Goal: Answer question/provide support

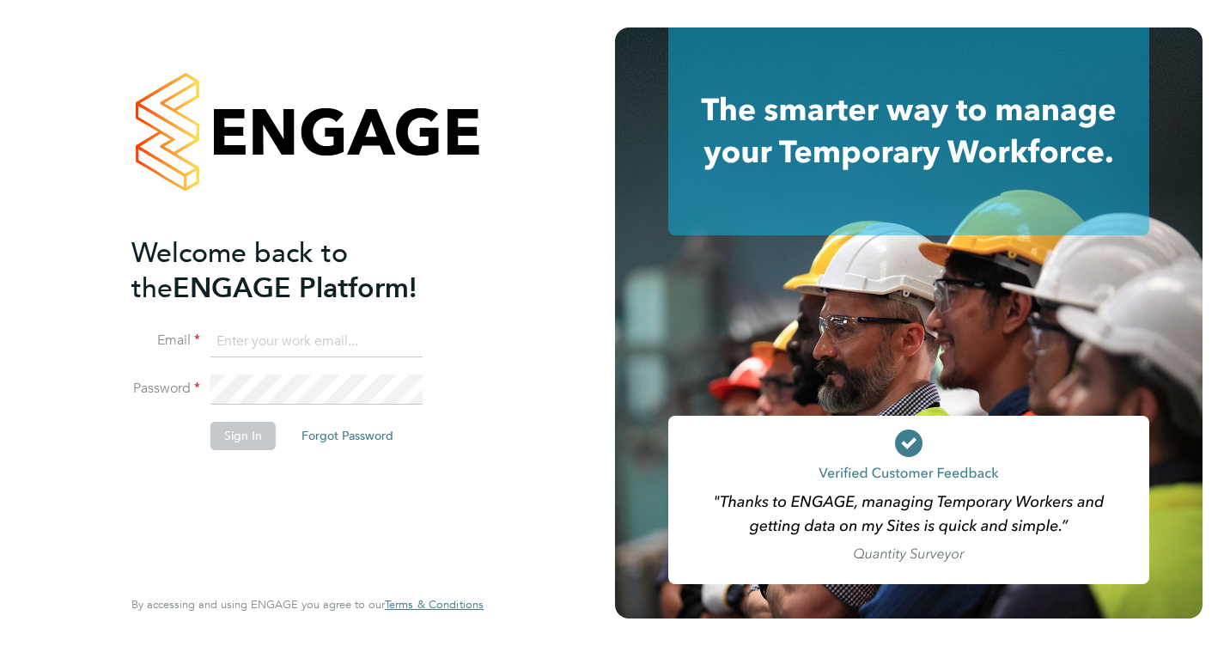
type input "[PERSON_NAME][EMAIL_ADDRESS][DOMAIN_NAME]"
click at [234, 430] on button "Sign In" at bounding box center [242, 435] width 65 height 27
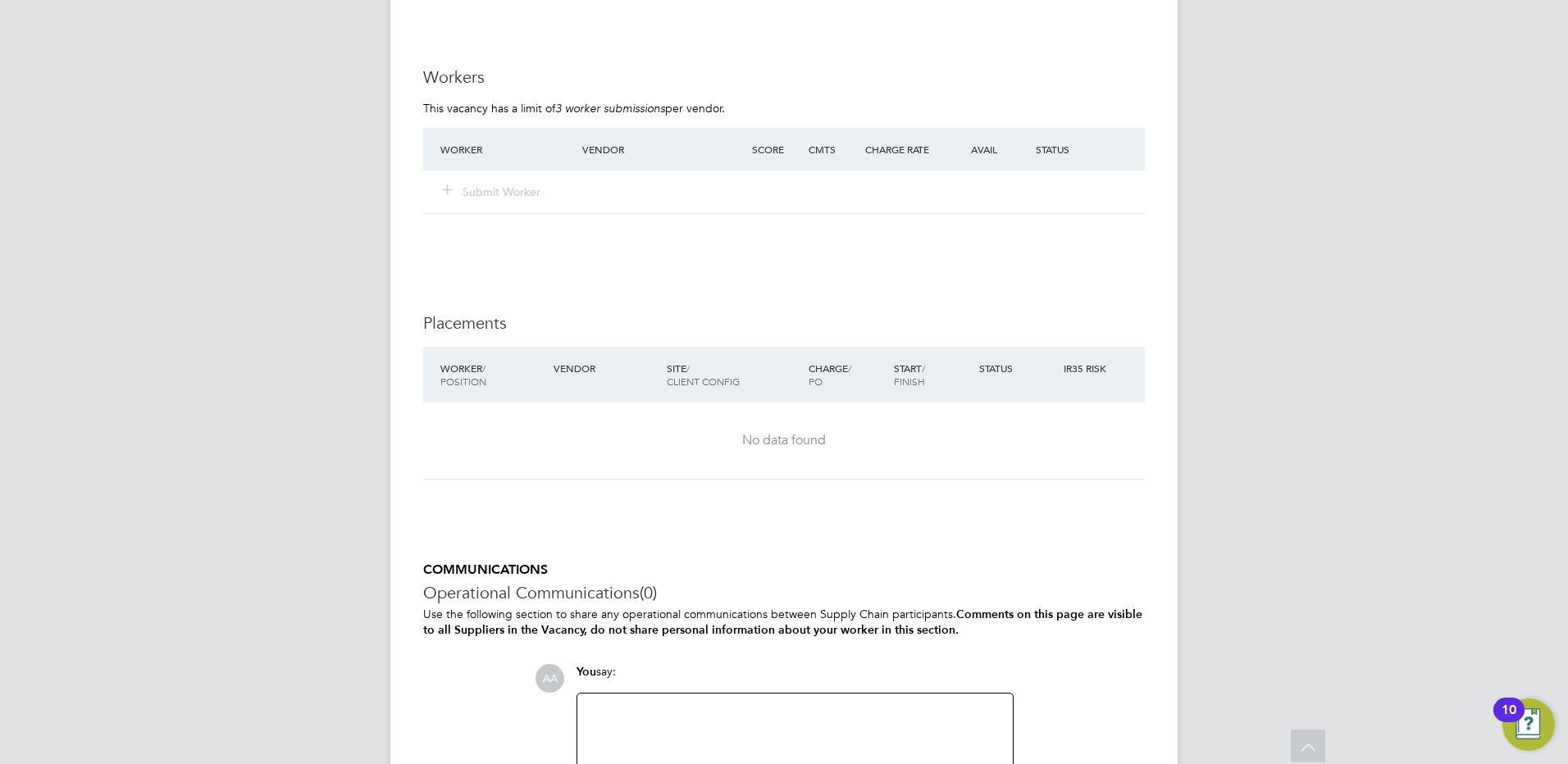
scroll to position [3135, 0]
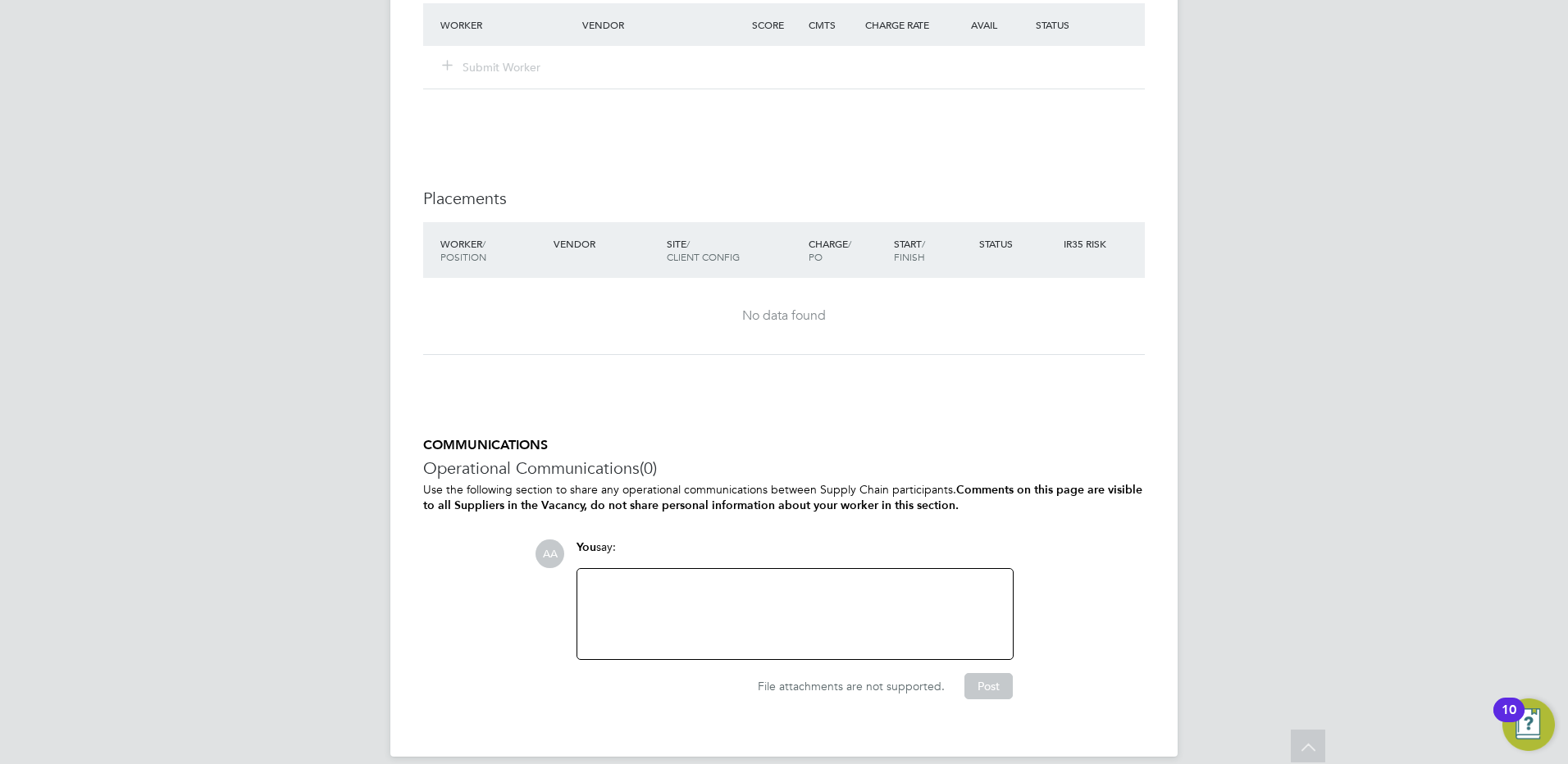
click at [635, 579] on div at bounding box center [795, 614] width 416 height 71
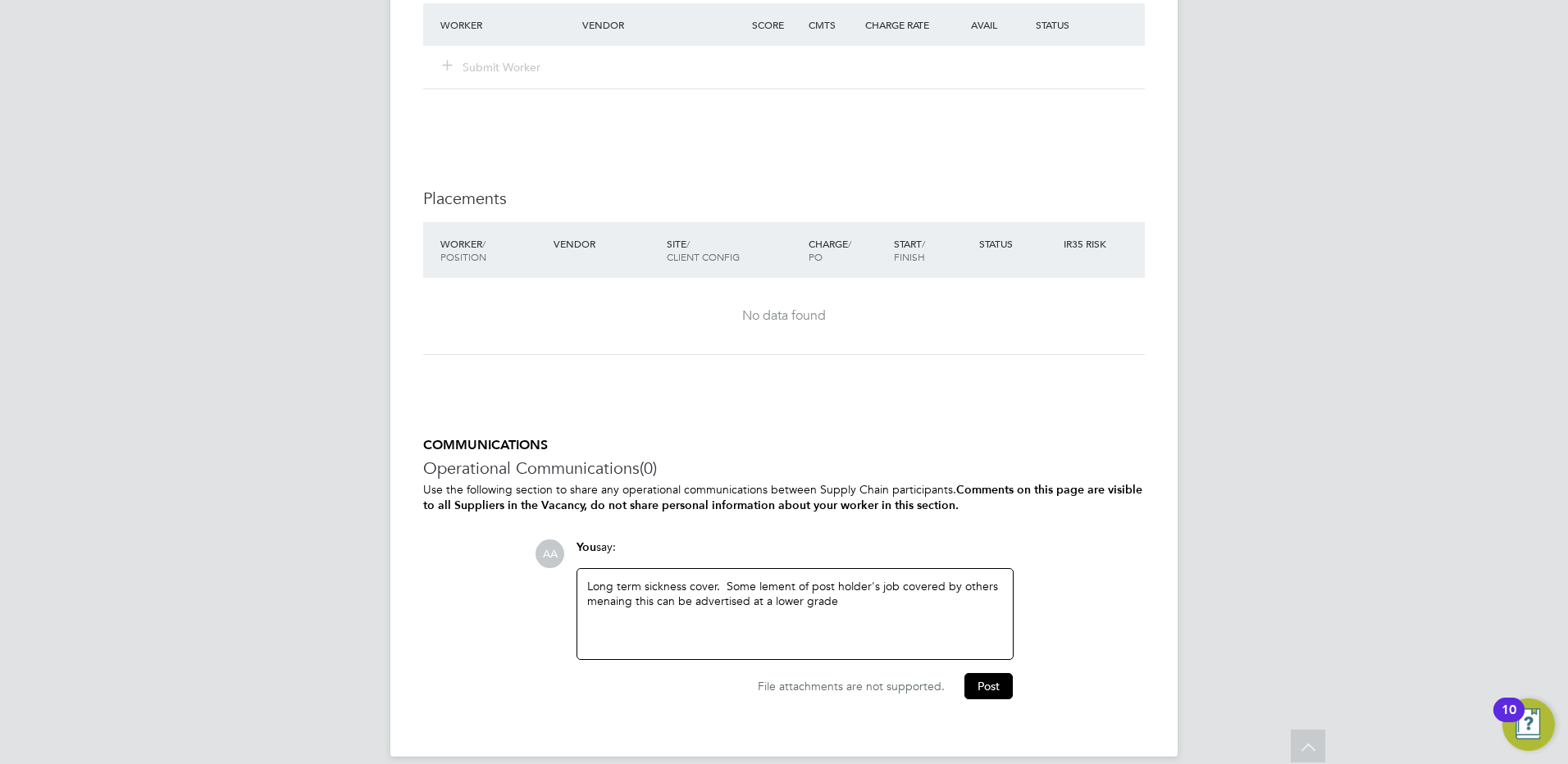
click at [756, 579] on div "Long term sickness cover. Some lement of post holder's job covered by others me…" at bounding box center [795, 614] width 416 height 71
click at [756, 579] on div "Long term sickness cover. Some element of post holder's job covered by others m…" at bounding box center [795, 614] width 416 height 71
click at [878, 579] on div "Long term sickness cover. Some more technical element of post holder's job cove…" at bounding box center [795, 614] width 416 height 71
click at [994, 579] on div "Long term sickness cover. Some more technical elements of post holder's job cov…" at bounding box center [795, 614] width 416 height 71
click at [765, 580] on div "Long term sickness cover. Some more technical elements of post holder's job are…" at bounding box center [795, 614] width 416 height 71
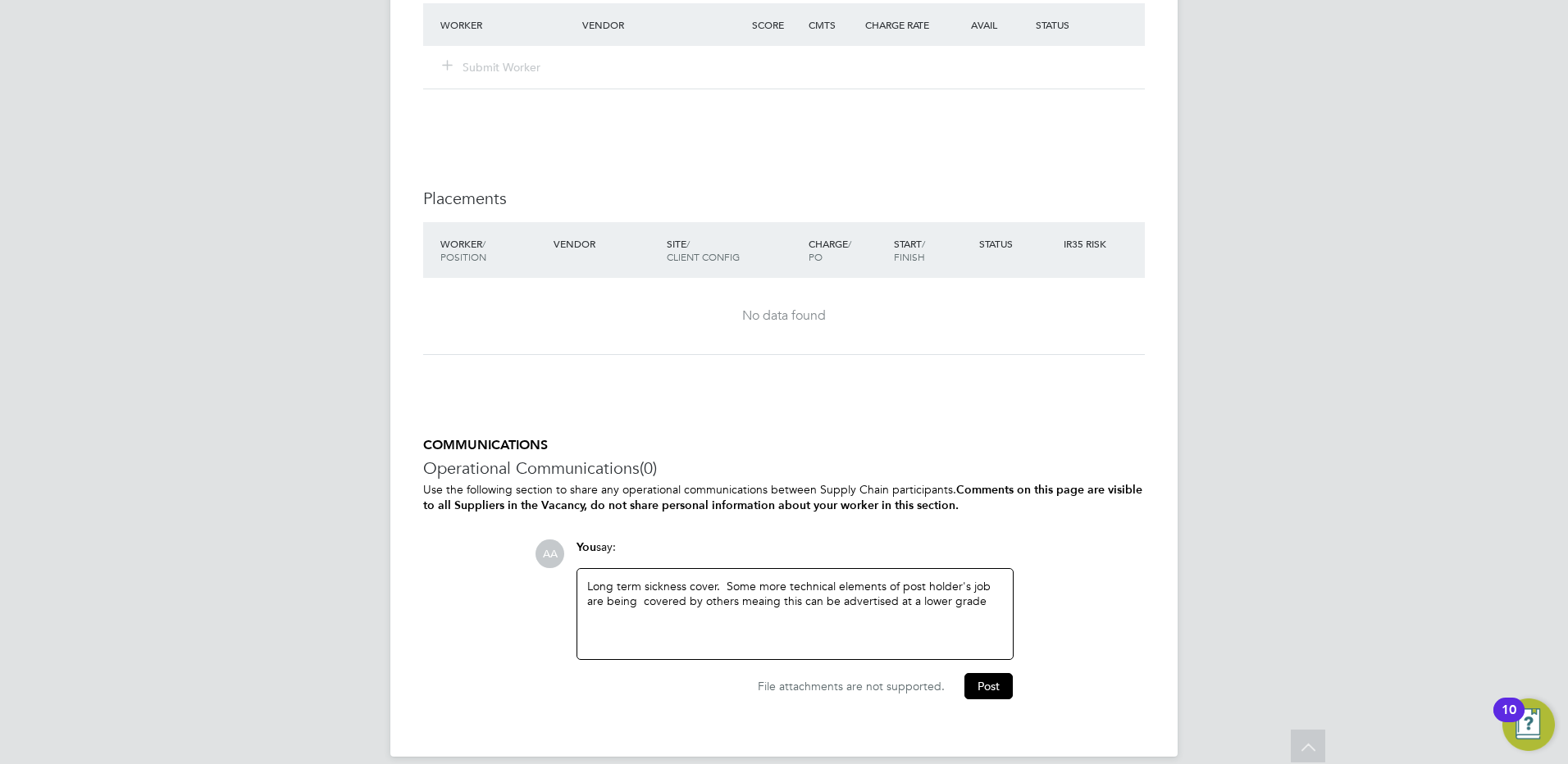
click at [759, 579] on div "Long term sickness cover. Some more technical elements of post holder's job are…" at bounding box center [795, 614] width 416 height 71
click at [986, 581] on div "Long term sickness cover. Some more technical elements of post holder's job are…" at bounding box center [795, 614] width 416 height 71
click at [742, 595] on div "Long term sickness cover. Some more technical elements of post holder's job are…" at bounding box center [795, 614] width 416 height 71
click at [981, 615] on button "Post" at bounding box center [988, 685] width 49 height 26
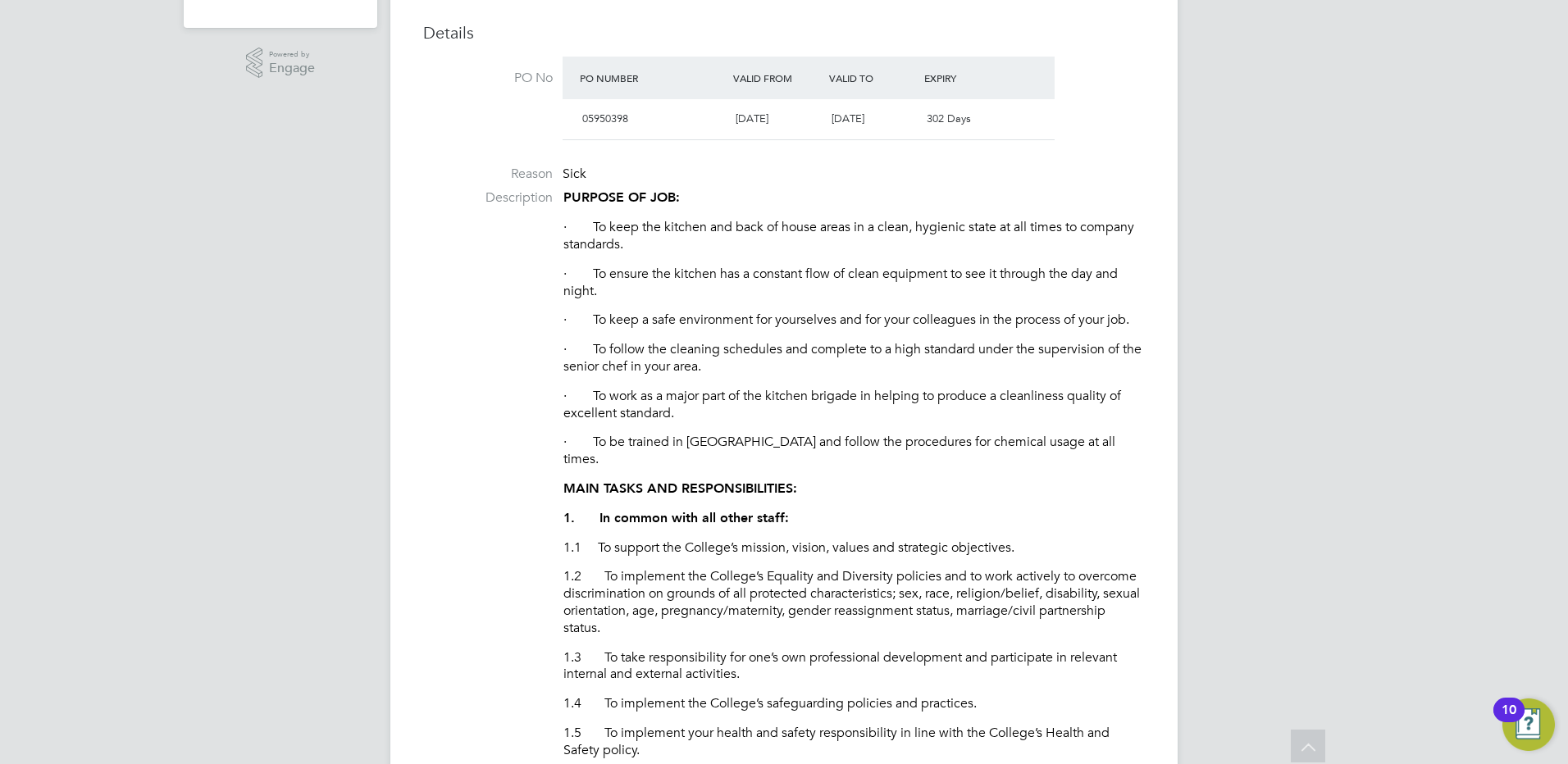
scroll to position [0, 0]
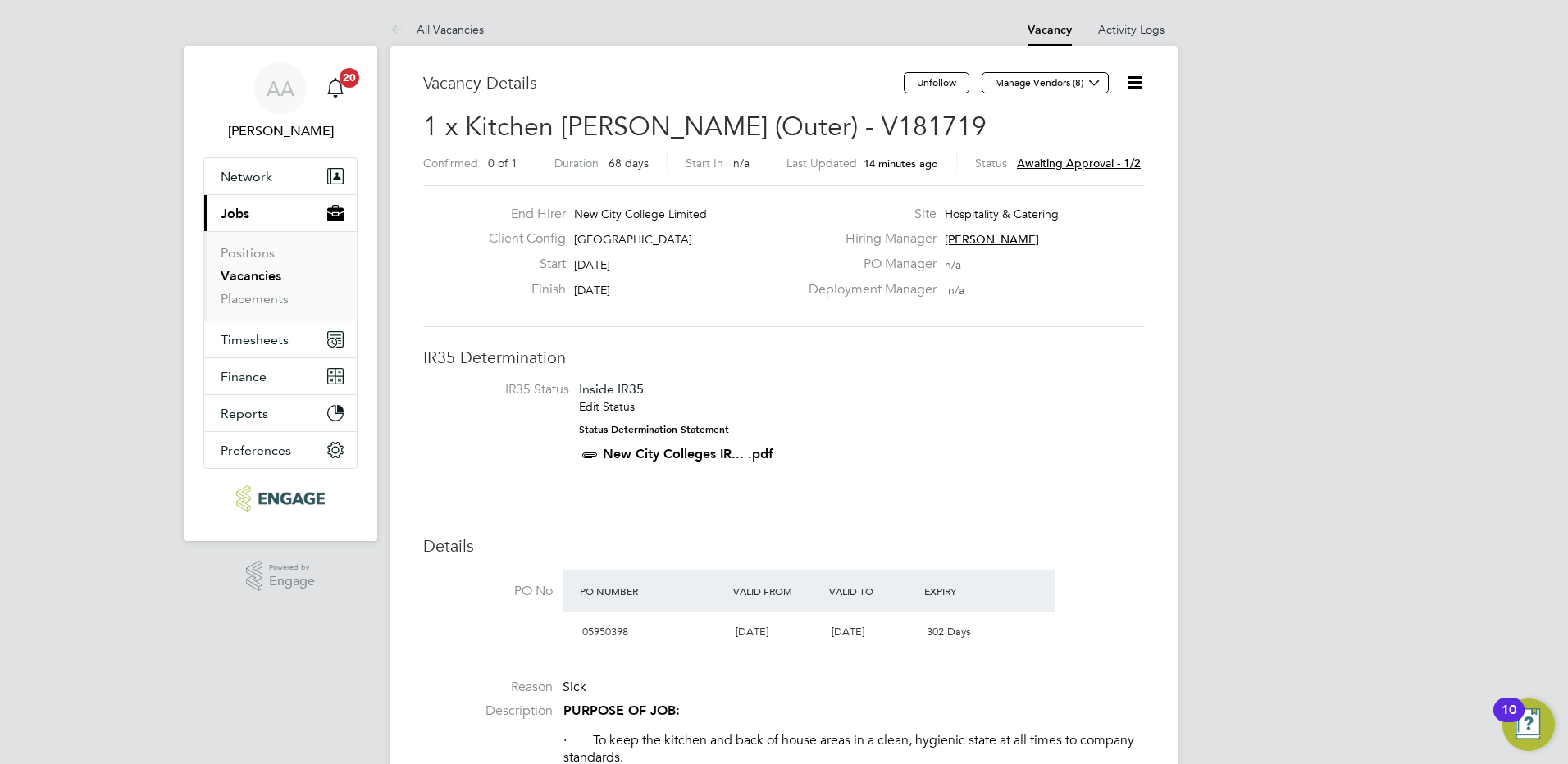
click at [1073, 160] on span "Awaiting approval - 1/2" at bounding box center [1078, 162] width 124 height 14
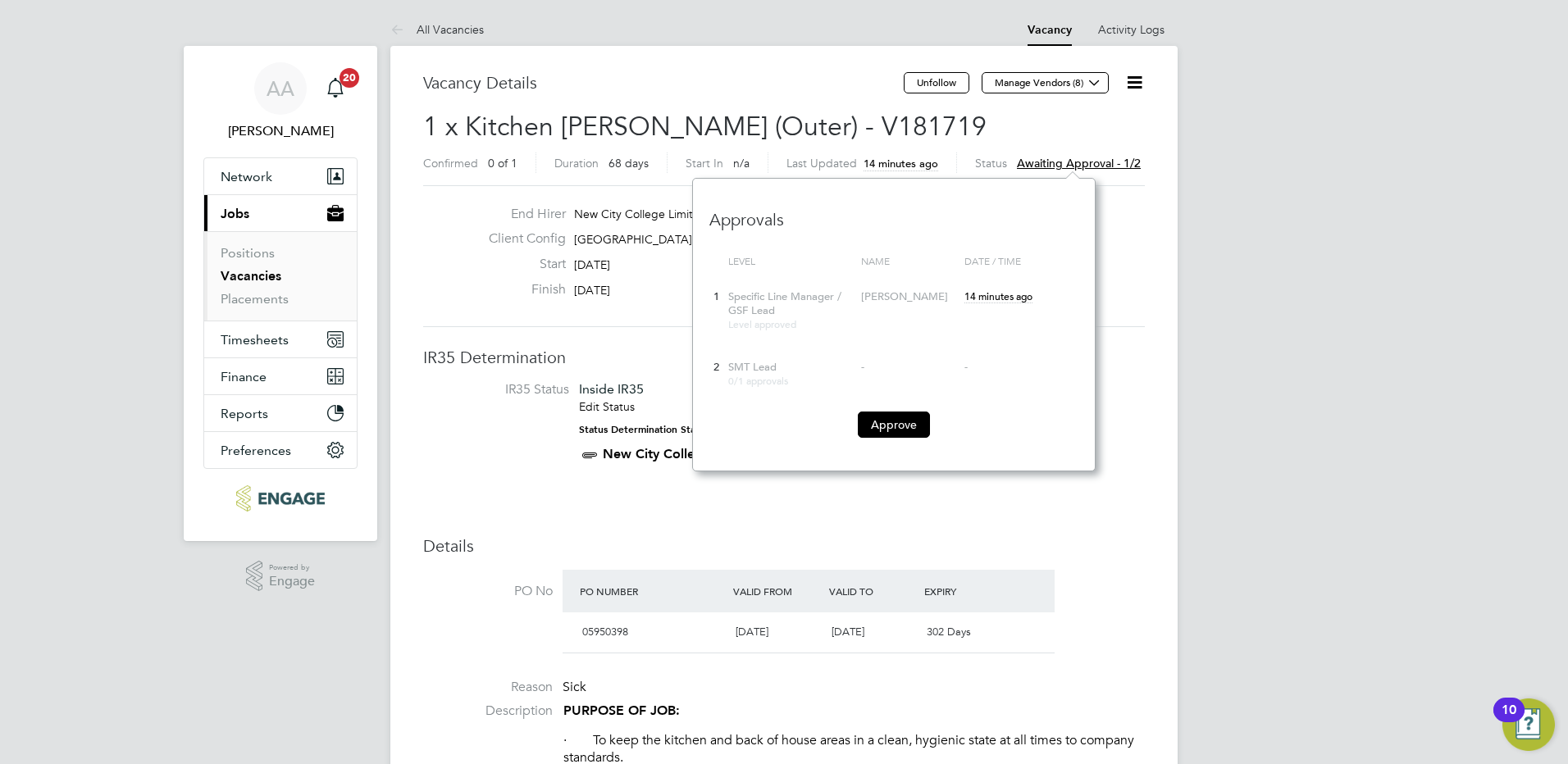
scroll to position [293, 403]
click at [893, 424] on button "Approve" at bounding box center [894, 423] width 73 height 26
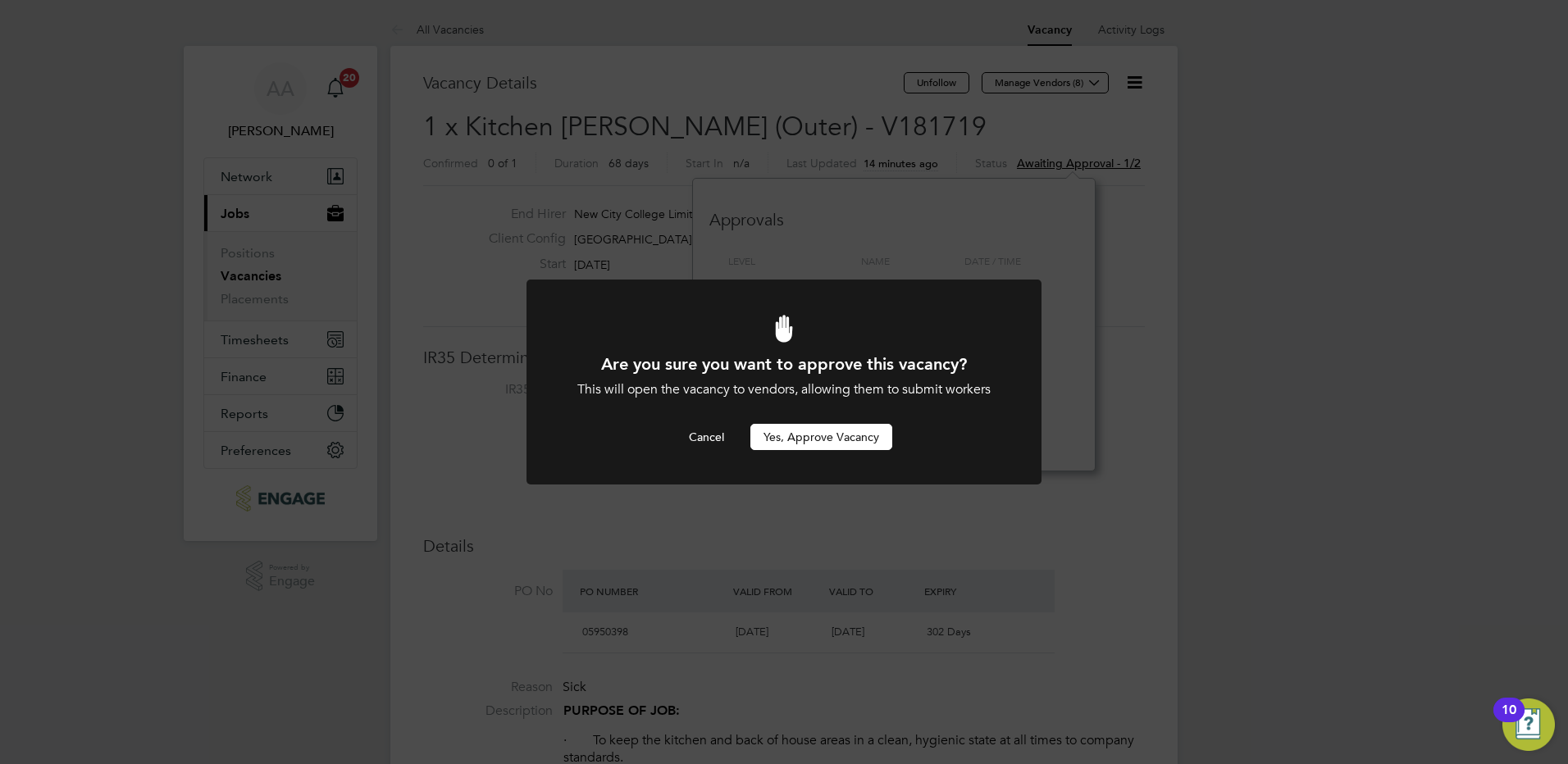
click at [842, 433] on button "Yes, Approve Vacancy" at bounding box center [821, 436] width 142 height 26
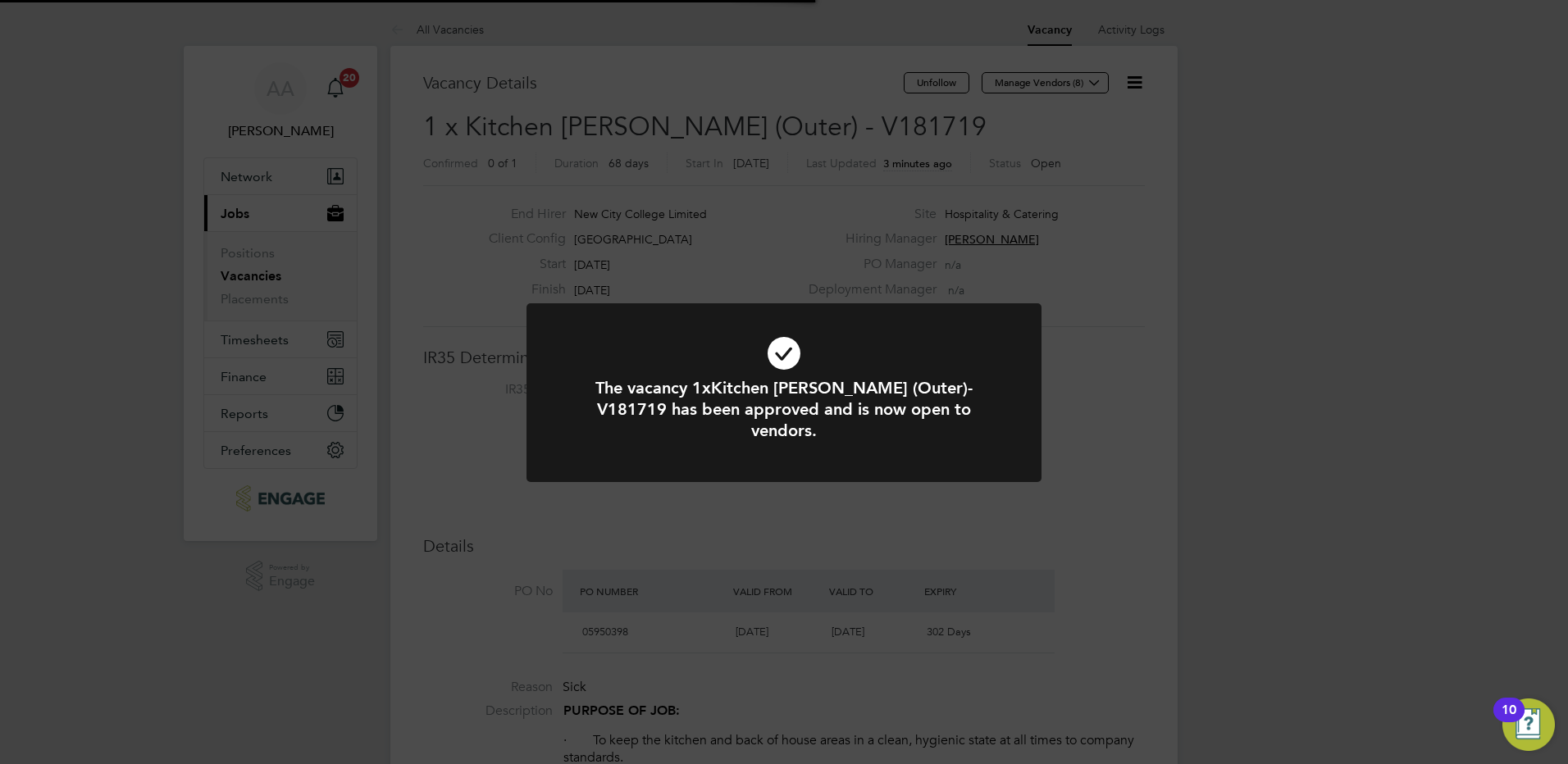
scroll to position [49, 115]
